Goal: Information Seeking & Learning: Learn about a topic

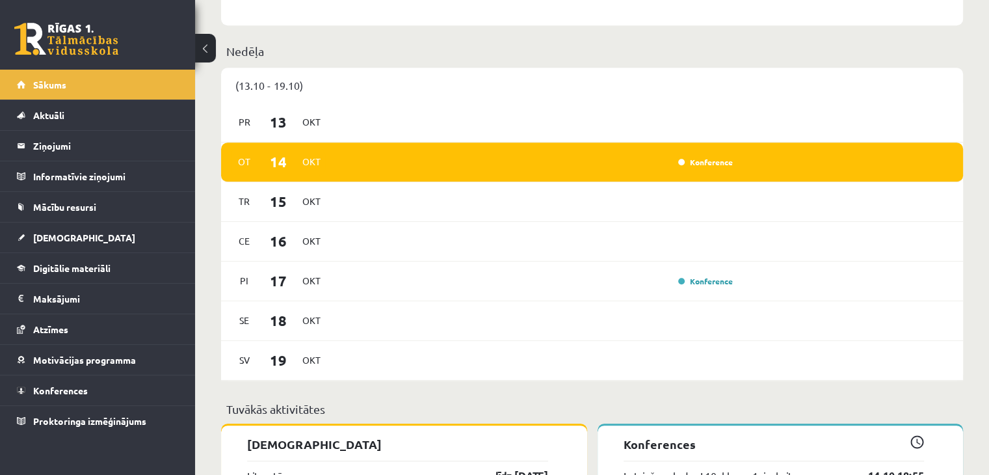
scroll to position [780, 0]
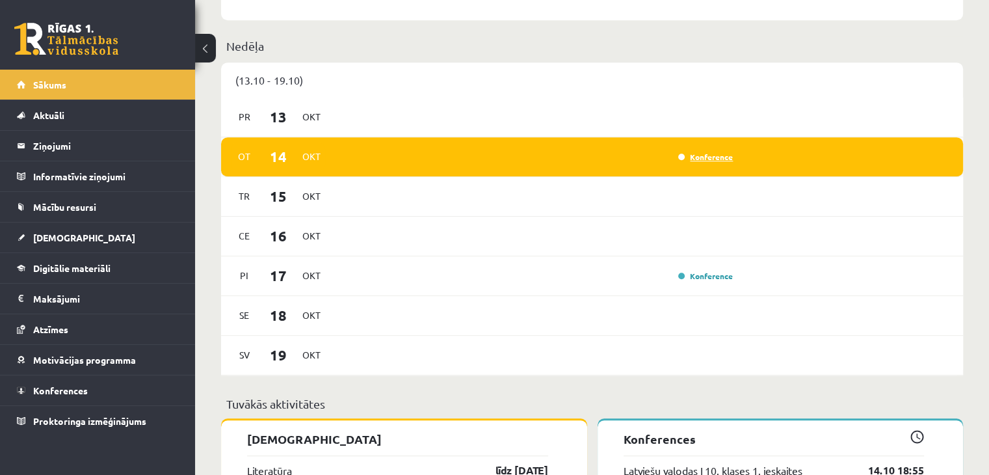
click at [684, 157] on link "Konference" at bounding box center [705, 157] width 55 height 10
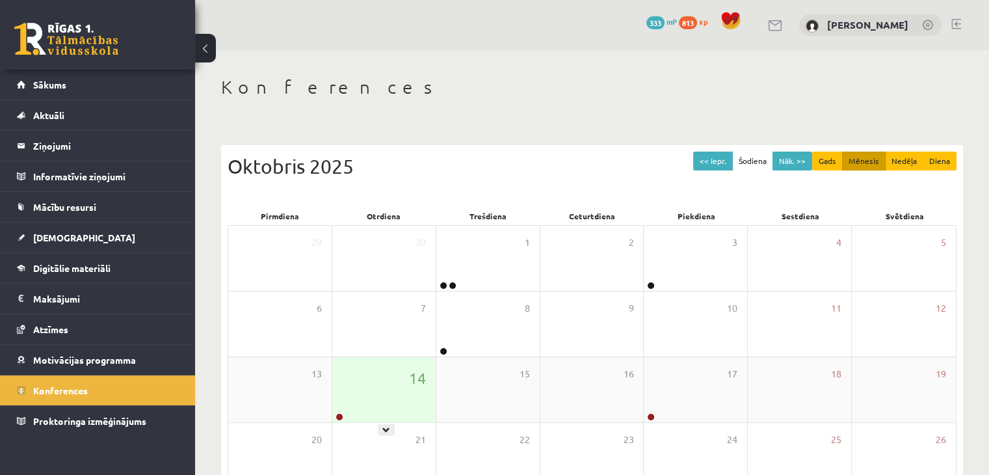
click at [367, 376] on div "14" at bounding box center [383, 389] width 103 height 65
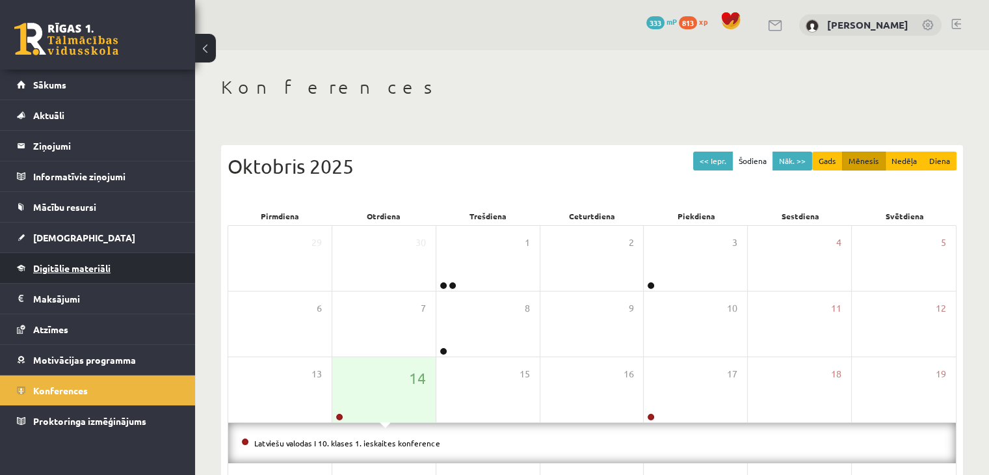
click at [94, 271] on span "Digitālie materiāli" at bounding box center [71, 268] width 77 height 12
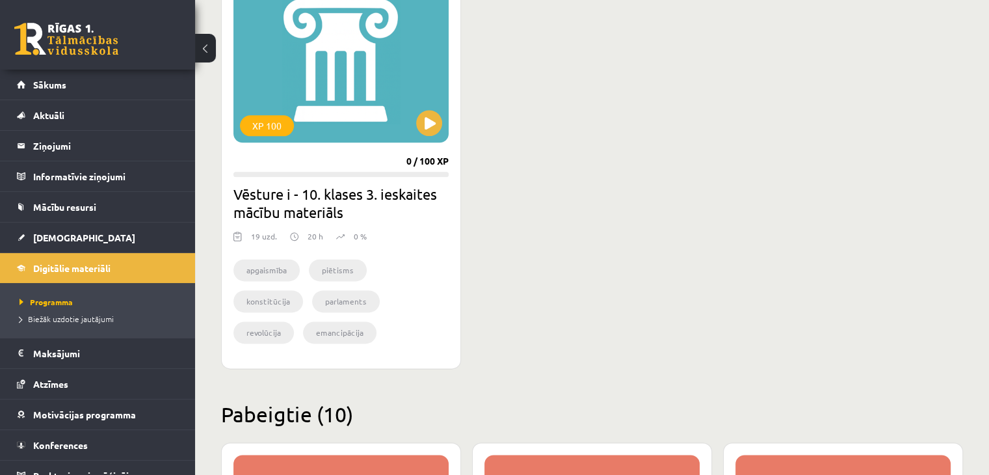
scroll to position [1628, 0]
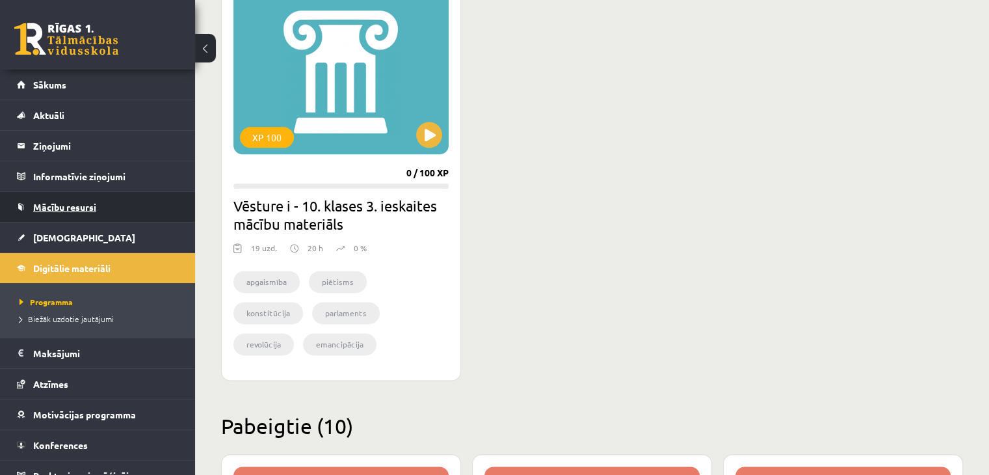
click at [100, 202] on link "Mācību resursi" at bounding box center [98, 207] width 162 height 30
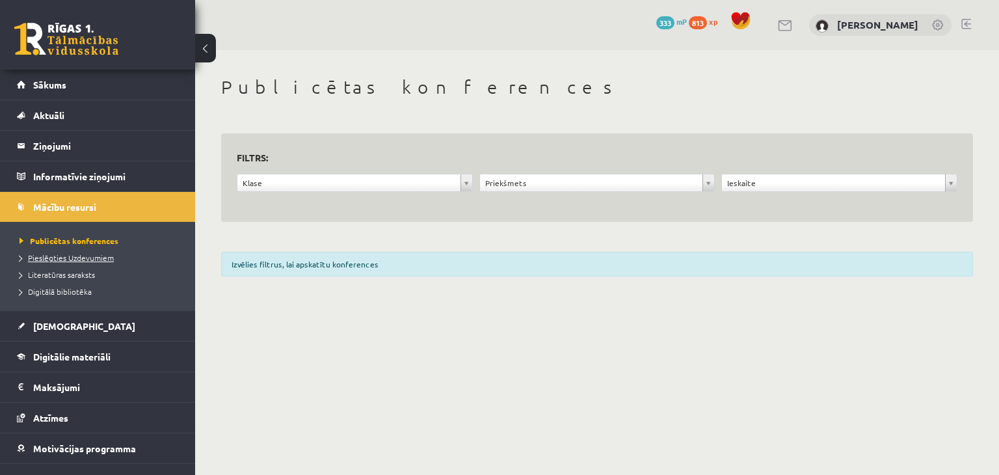
click at [98, 255] on span "Pieslēgties Uzdevumiem" at bounding box center [67, 257] width 94 height 10
click at [70, 271] on span "Literatūras saraksts" at bounding box center [57, 274] width 75 height 10
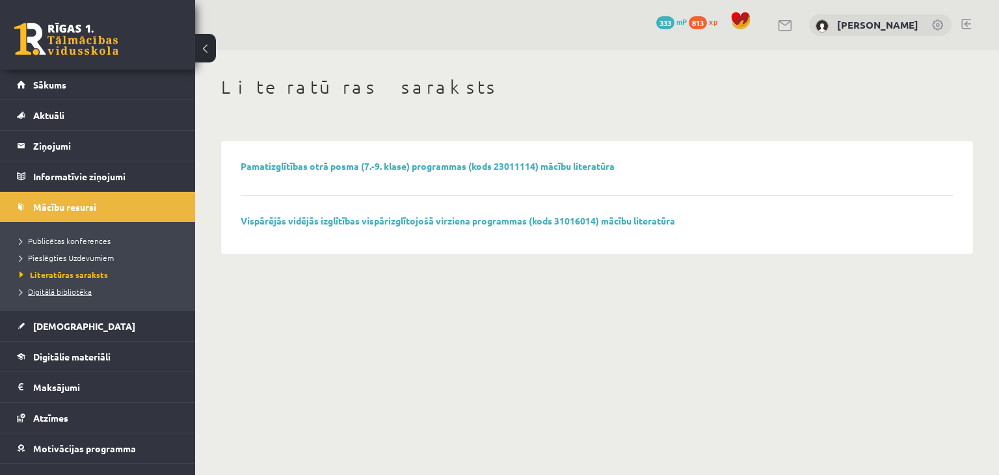
click at [72, 292] on span "Digitālā bibliotēka" at bounding box center [56, 291] width 72 height 10
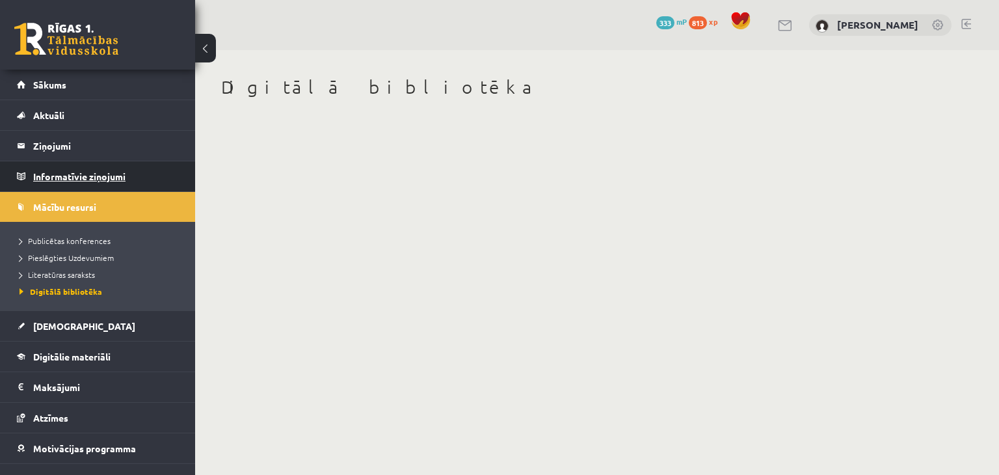
click at [95, 170] on legend "Informatīvie ziņojumi 0" at bounding box center [106, 176] width 146 height 30
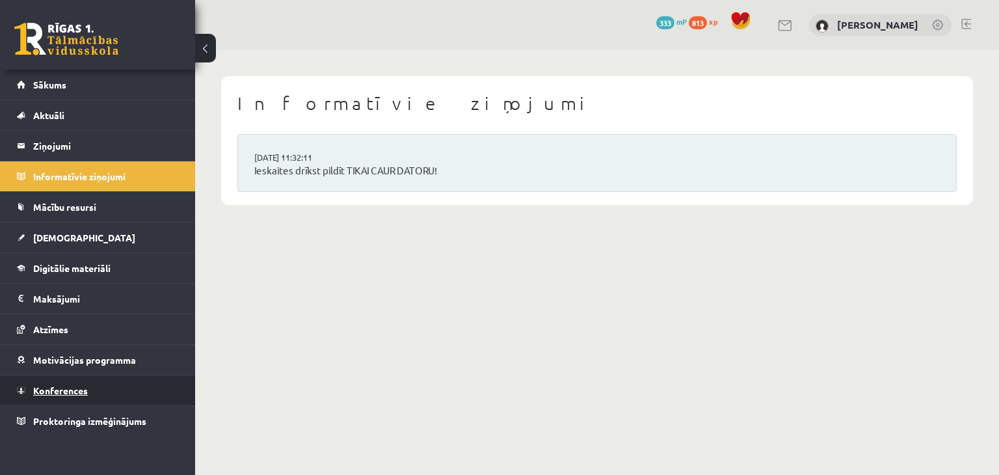
click at [84, 387] on span "Konferences" at bounding box center [60, 390] width 55 height 12
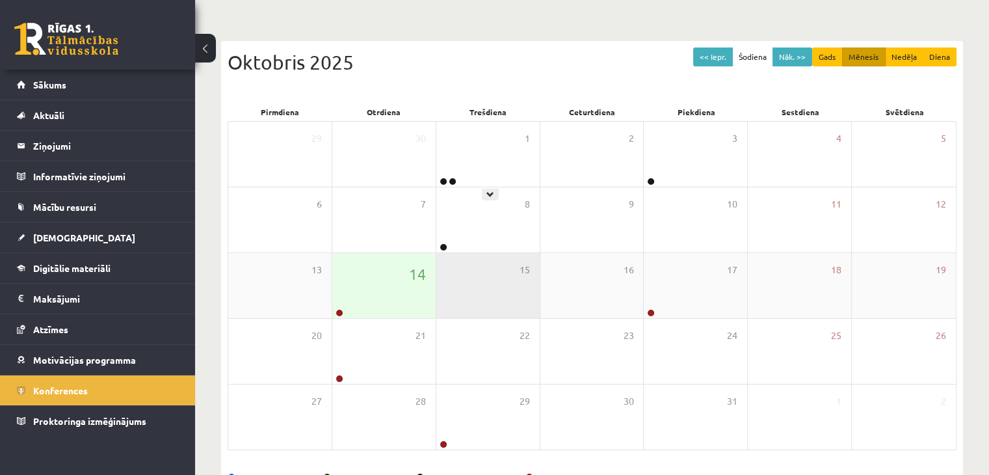
scroll to position [146, 0]
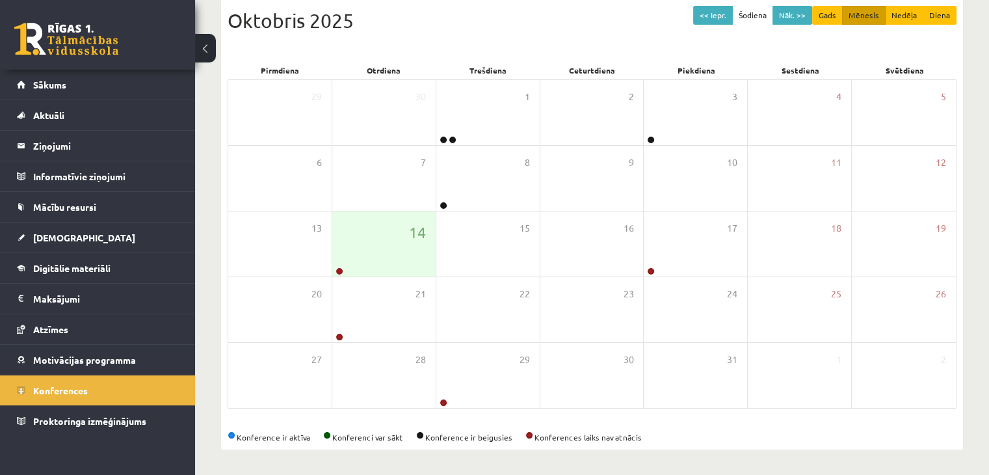
click at [470, 434] on div "Konference ir aktīva Konferenci var sākt Konference ir beigusies Konferences la…" at bounding box center [592, 437] width 729 height 12
